Goal: Information Seeking & Learning: Compare options

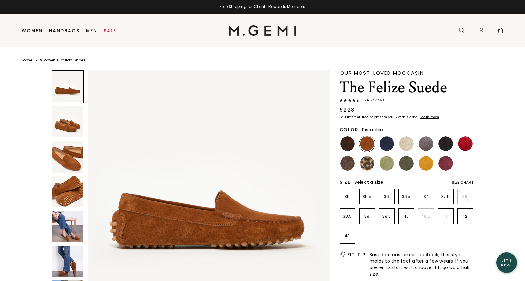
click at [389, 165] on img at bounding box center [387, 163] width 14 height 14
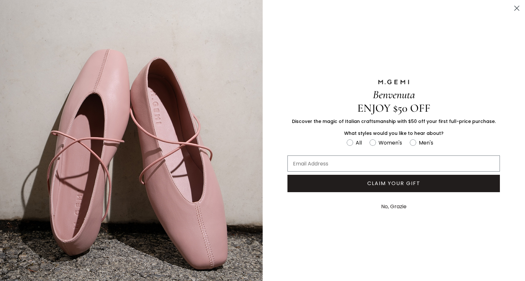
click at [395, 208] on button "No, Grazie" at bounding box center [394, 207] width 32 height 16
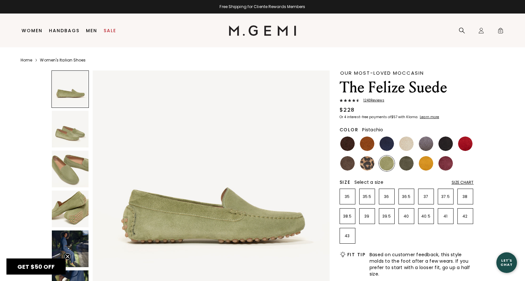
click at [390, 166] on img at bounding box center [387, 163] width 14 height 14
click at [365, 164] on img at bounding box center [367, 163] width 14 height 14
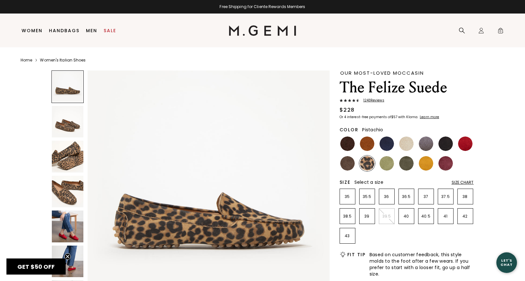
click at [388, 164] on img at bounding box center [387, 163] width 14 height 14
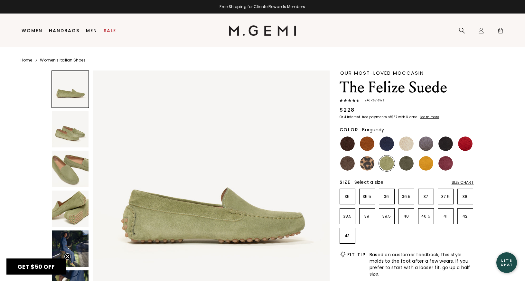
click at [445, 163] on img at bounding box center [446, 163] width 14 height 14
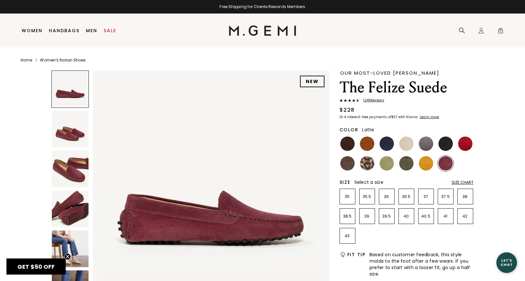
click at [410, 146] on img at bounding box center [406, 144] width 14 height 14
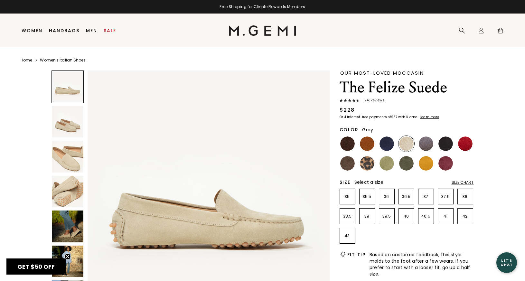
click at [426, 146] on img at bounding box center [426, 144] width 14 height 14
